Goal: Find specific fact: Find specific fact

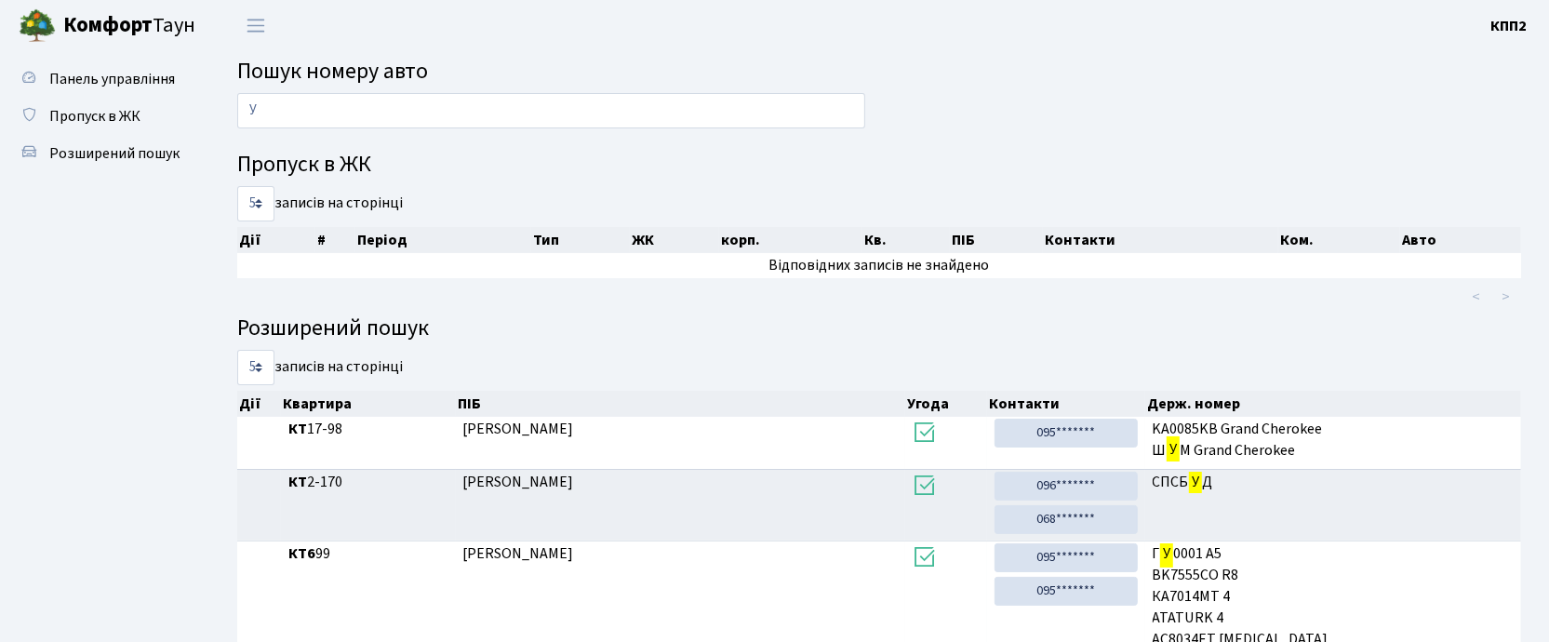
type input "У"
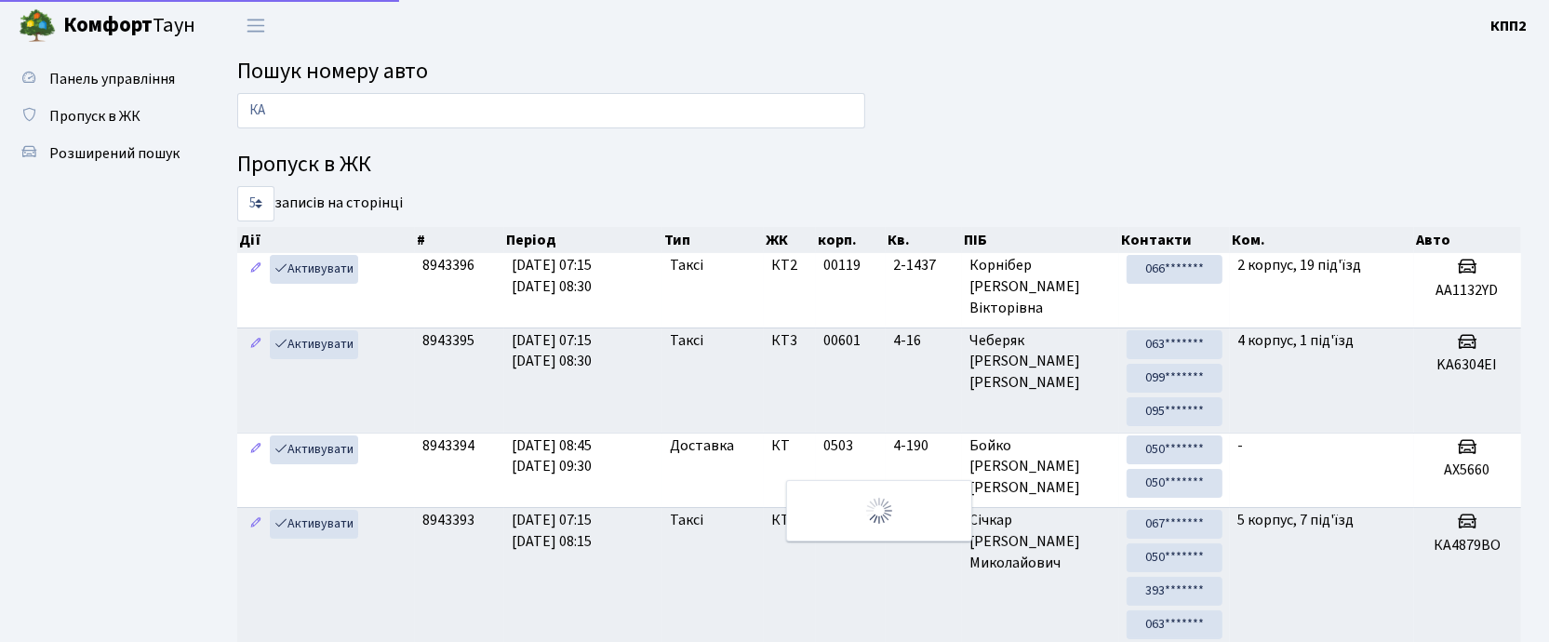
type input "[PERSON_NAME]"
type input "7"
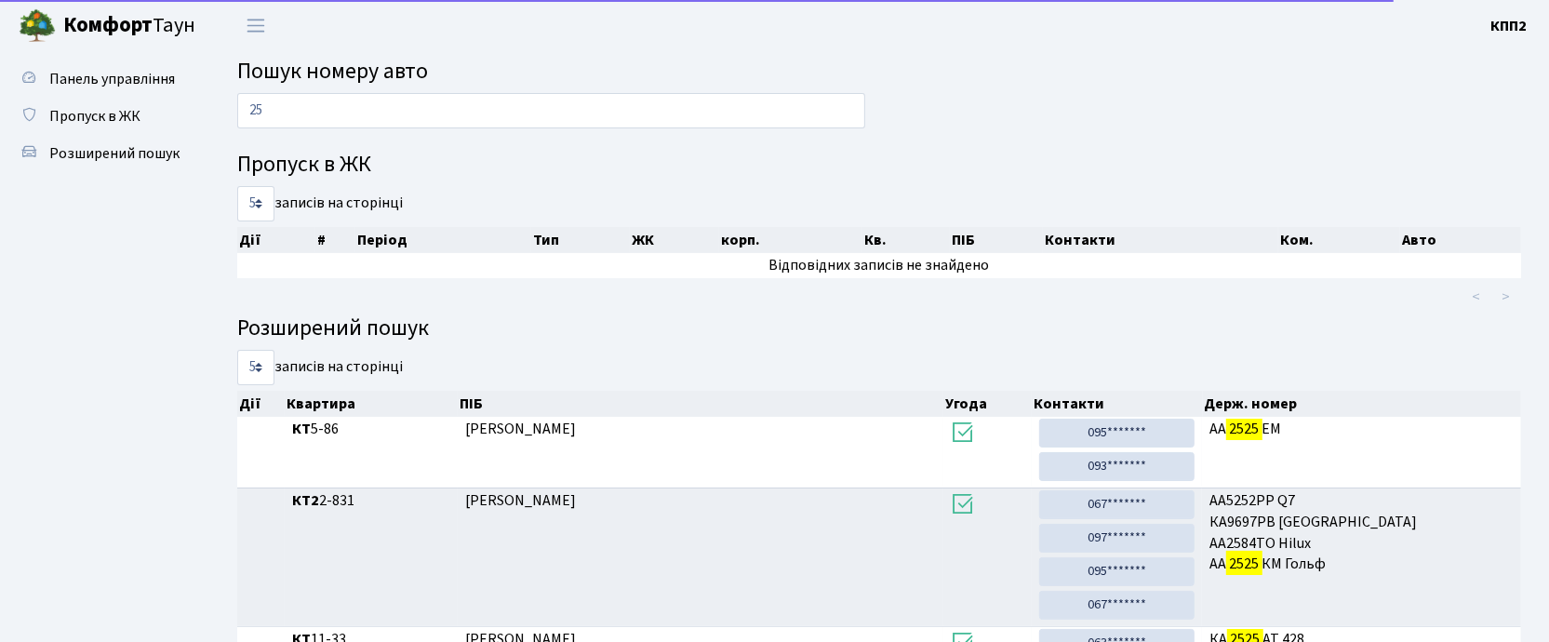
type input "2"
